Goal: Information Seeking & Learning: Learn about a topic

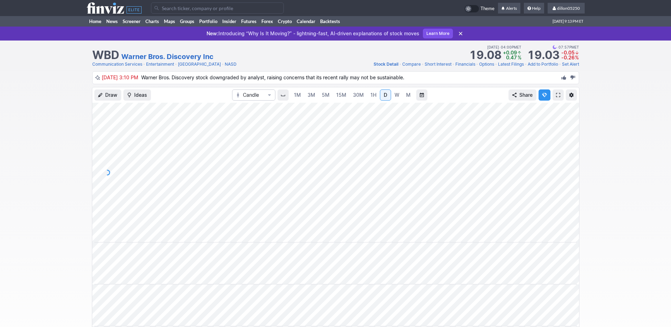
scroll to position [0, 42]
click at [102, 27] on link "Home" at bounding box center [95, 21] width 17 height 10
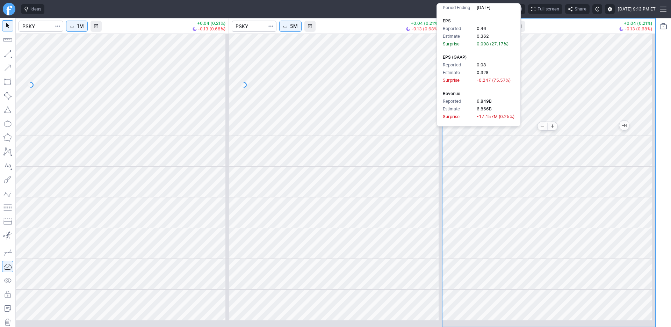
scroll to position [68, 0]
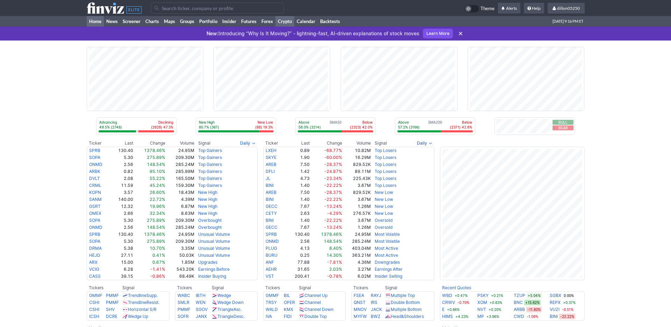
click at [294, 27] on link "Crypto" at bounding box center [285, 21] width 19 height 10
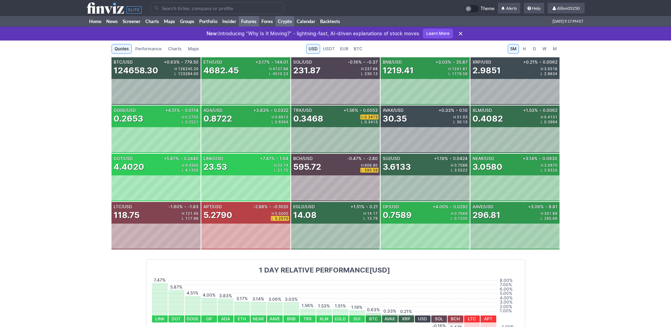
click at [259, 27] on link "Futures" at bounding box center [249, 21] width 20 height 10
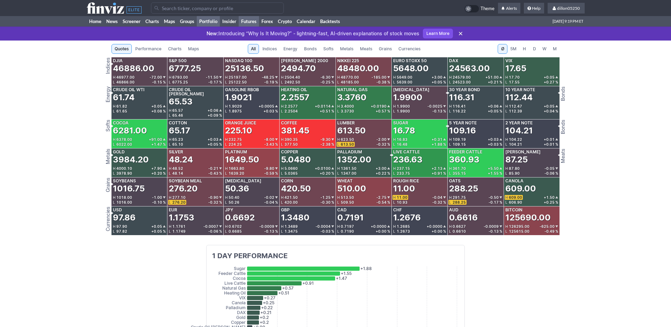
click at [220, 27] on link "Portfolio" at bounding box center [208, 21] width 23 height 10
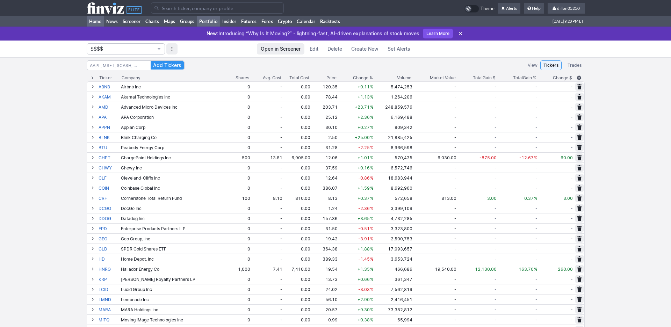
click at [98, 27] on link "Home" at bounding box center [95, 21] width 17 height 10
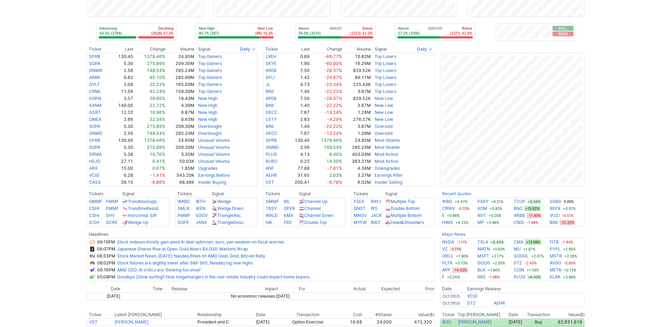
scroll to position [94, 0]
